Goal: Check status: Check status

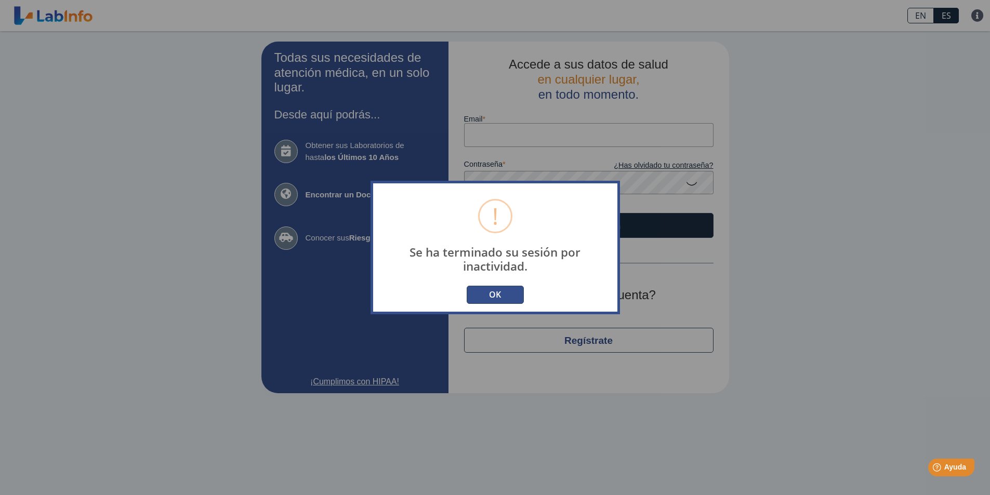
click at [502, 288] on button "OK" at bounding box center [495, 295] width 57 height 18
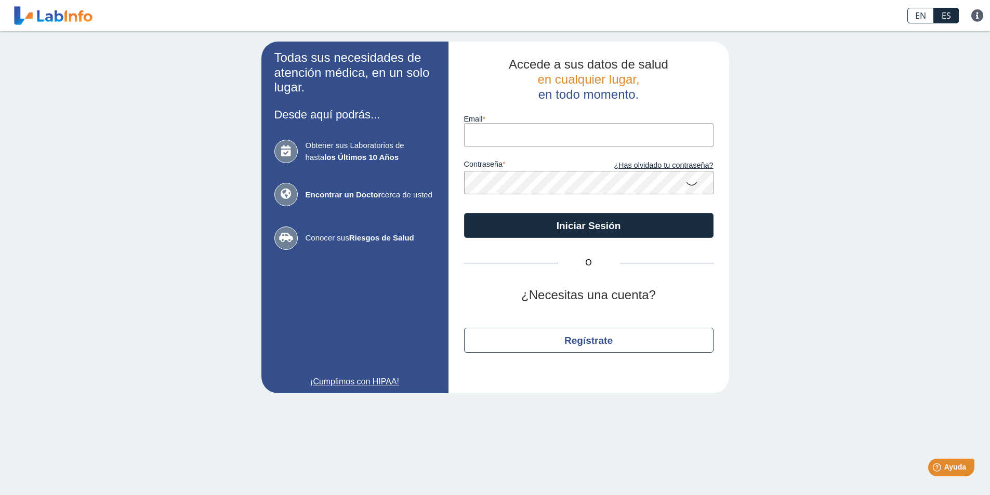
click at [513, 136] on input "email" at bounding box center [589, 134] width 250 height 23
click at [570, 136] on input "email" at bounding box center [589, 134] width 250 height 23
type input "[EMAIL_ADDRESS][DOMAIN_NAME]"
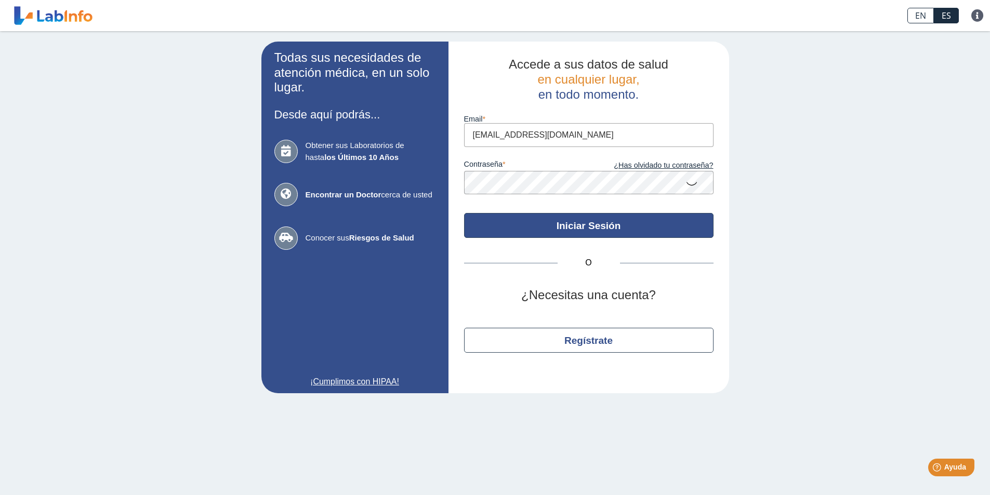
click at [602, 223] on button "Iniciar Sesión" at bounding box center [589, 225] width 250 height 25
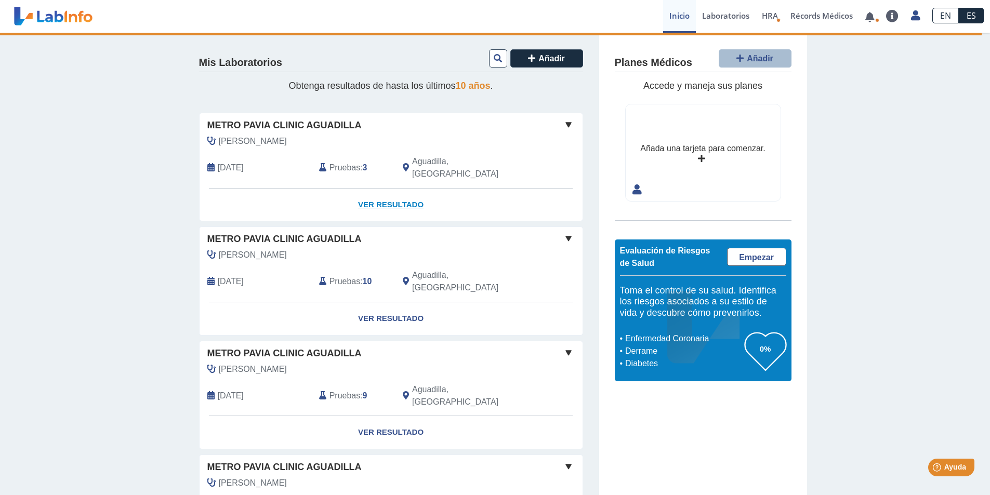
click at [389, 193] on link "Ver Resultado" at bounding box center [391, 205] width 383 height 33
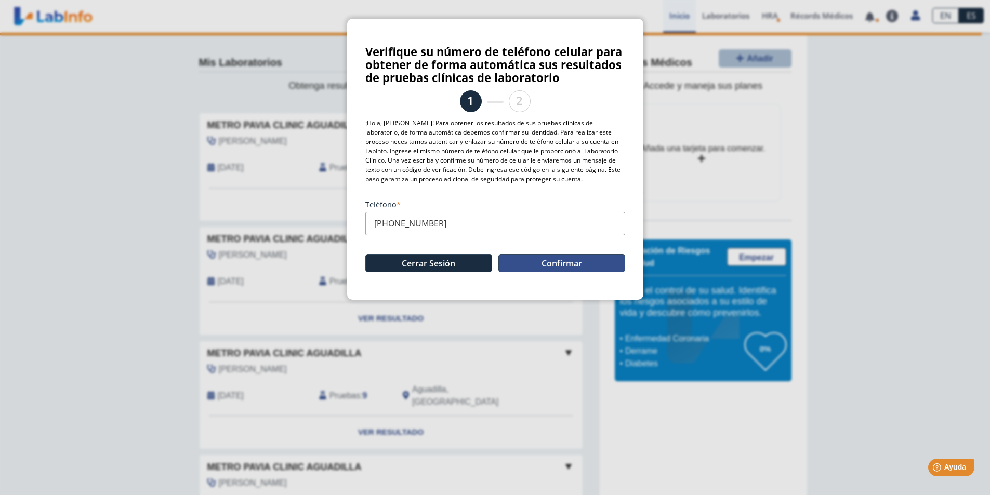
click at [541, 258] on button "Confirmar" at bounding box center [562, 263] width 127 height 18
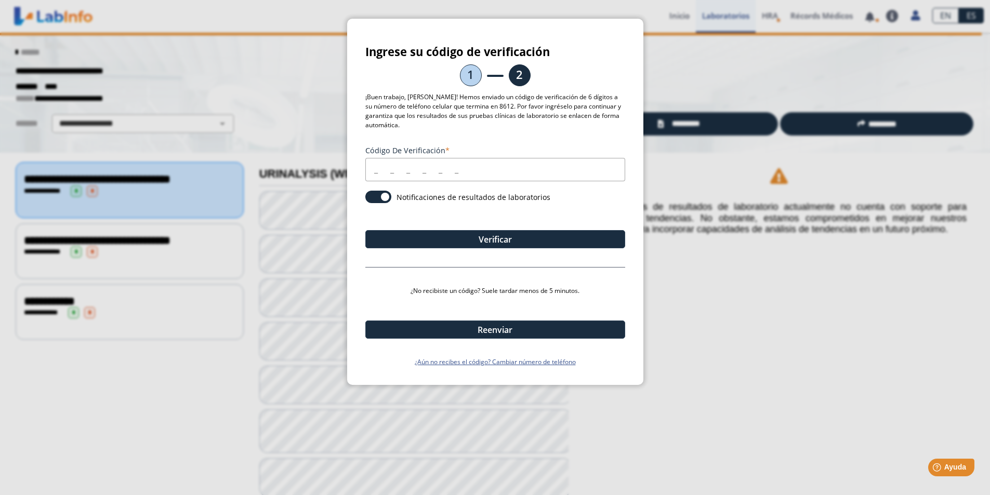
click at [371, 170] on input "Código de verificación" at bounding box center [495, 169] width 260 height 23
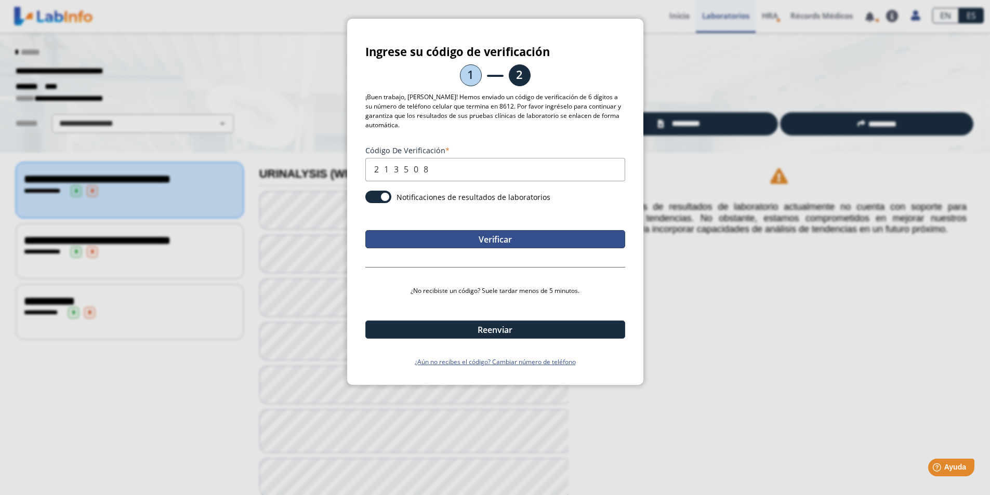
type input "213508"
click at [478, 239] on button "Verificar" at bounding box center [495, 239] width 260 height 18
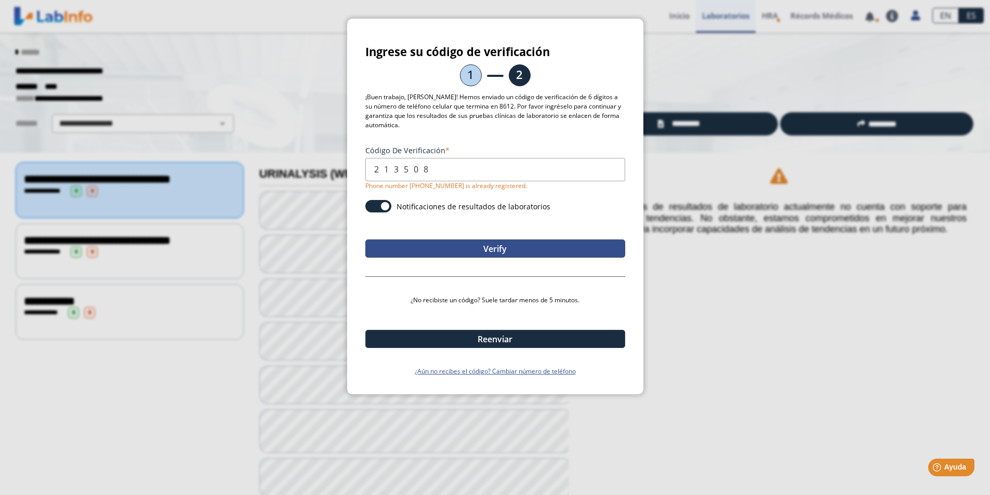
click at [508, 244] on button "Verify" at bounding box center [495, 249] width 260 height 18
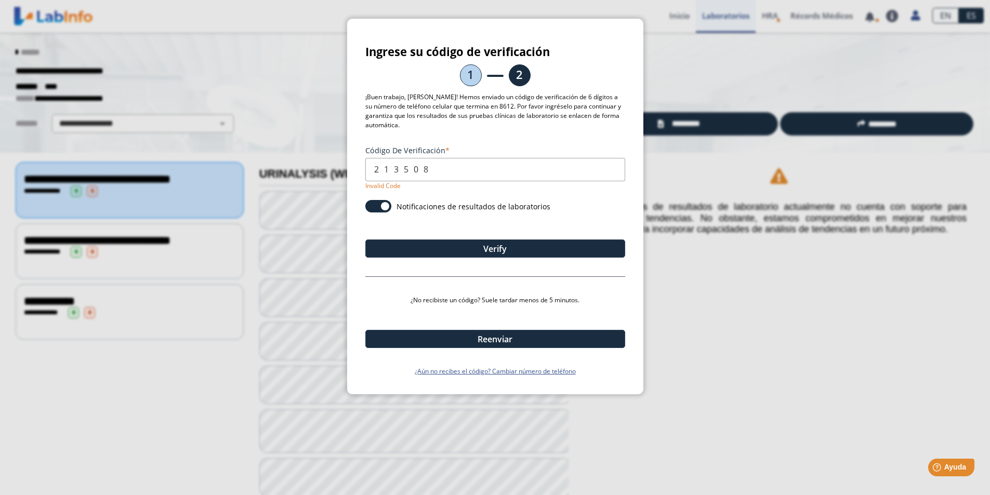
drag, startPoint x: 461, startPoint y: 171, endPoint x: 334, endPoint y: 168, distance: 126.9
click at [334, 168] on ngb-modal-window "Ingrese su código de verificación 1 2 ¡Buen trabajo, [PERSON_NAME]! Hemos envia…" at bounding box center [495, 247] width 990 height 495
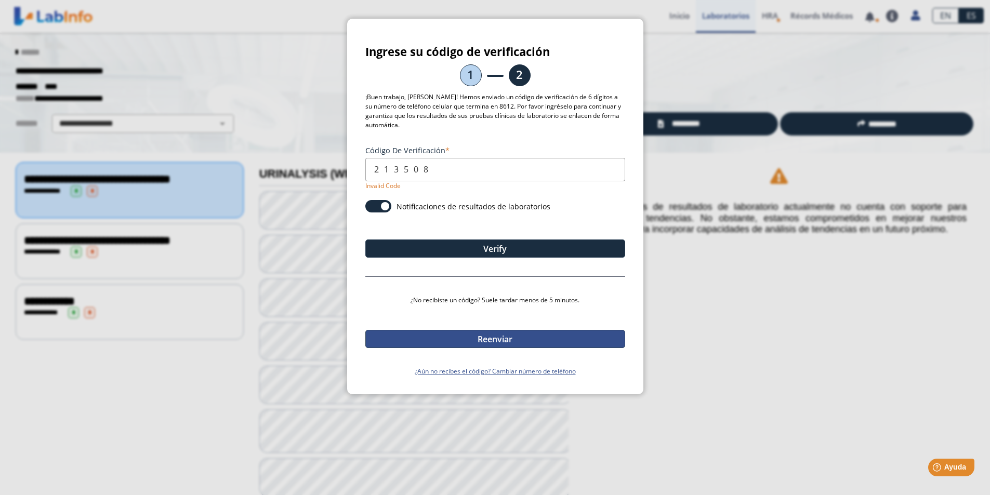
click at [510, 337] on button "Reenviar" at bounding box center [495, 339] width 260 height 18
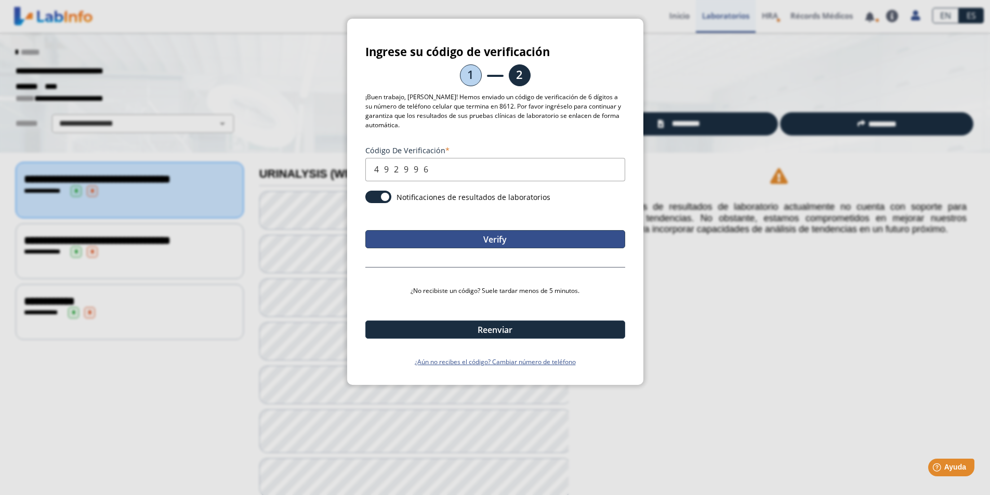
type input "492996"
click at [475, 244] on button "Verify" at bounding box center [495, 239] width 260 height 18
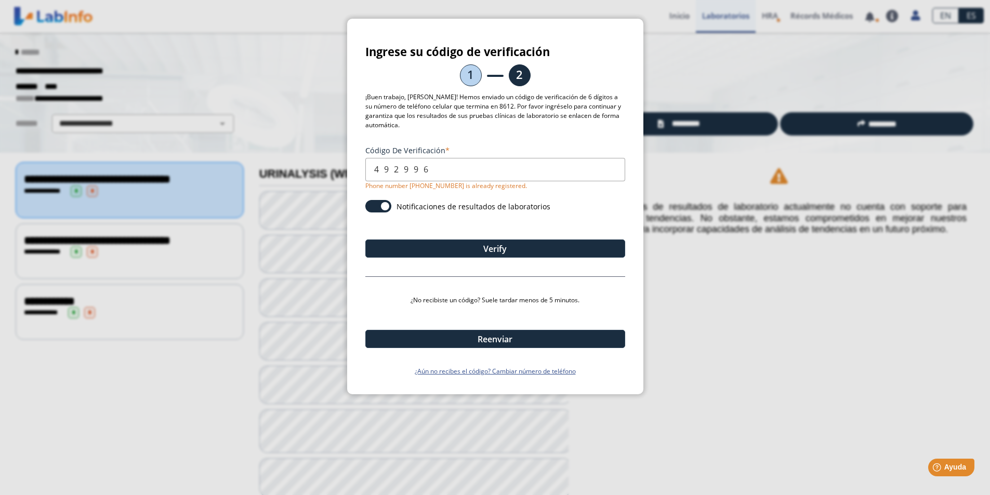
click at [719, 324] on ngb-modal-window "Ingrese su código de verificación 1 2 ¡Buen trabajo, [PERSON_NAME]! Hemos envia…" at bounding box center [495, 247] width 990 height 495
click at [374, 207] on span at bounding box center [378, 206] width 26 height 12
click at [0, 0] on input "checkbox" at bounding box center [0, 0] width 0 height 0
click at [487, 248] on button "Verify" at bounding box center [495, 249] width 260 height 18
click at [387, 208] on span at bounding box center [378, 206] width 26 height 12
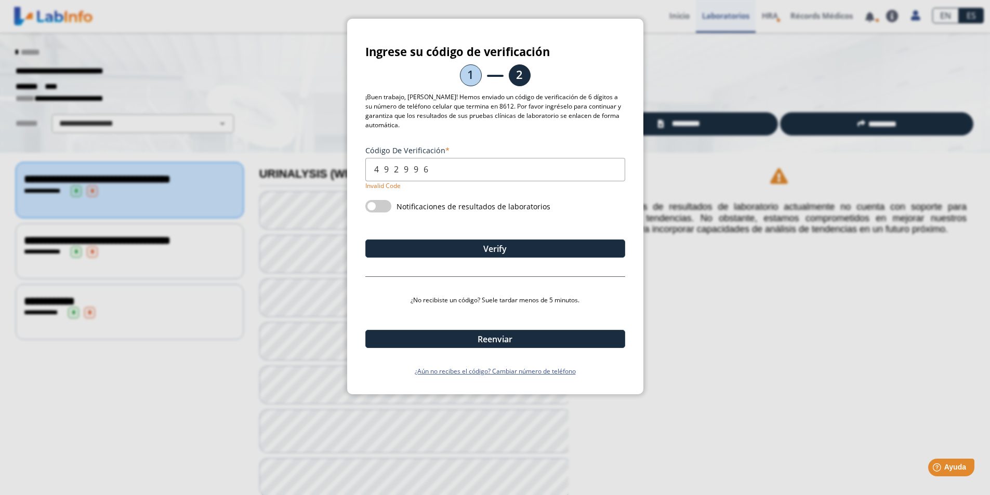
click at [0, 0] on input "checkbox" at bounding box center [0, 0] width 0 height 0
click at [453, 248] on button "Verify" at bounding box center [495, 249] width 260 height 18
click at [437, 136] on section "Ingrese su código de verificación 1 2 ¡Buen trabajo, [PERSON_NAME]! Hemos envia…" at bounding box center [495, 210] width 260 height 331
